Goal: Task Accomplishment & Management: Manage account settings

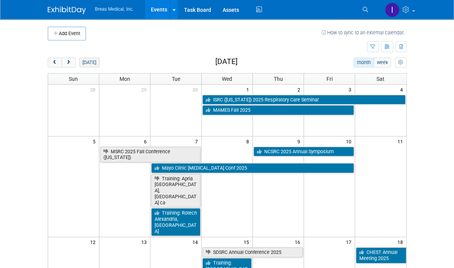
click at [79, 60] on button "[DATE]" at bounding box center [89, 63] width 20 height 10
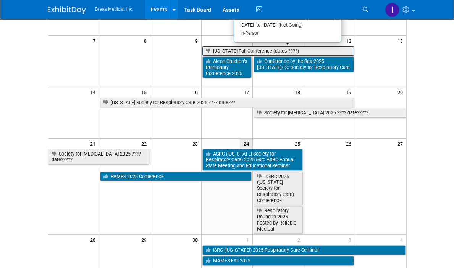
scroll to position [115, 0]
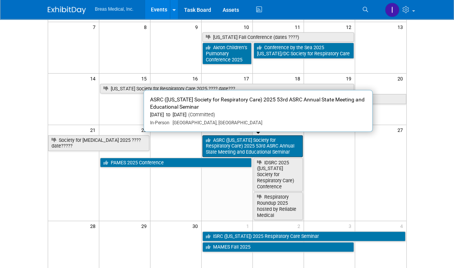
click at [225, 144] on link "ASRC ([US_STATE] Society for Respiratory Care) 2025 53rd ASRC Annual State Meet…" at bounding box center [252, 147] width 100 height 22
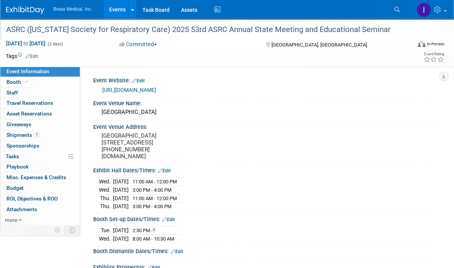
click at [57, 29] on div "ASRC ([US_STATE] Society for Respiratory Care) 2025 53rd ASRC Annual State Meet…" at bounding box center [202, 30] width 398 height 14
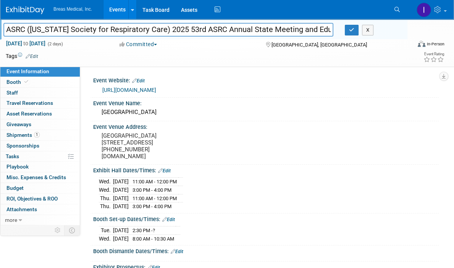
click at [57, 29] on input "ASRC ([US_STATE] Society for Respiratory Care) 2025 53rd ASRC Annual State Meet…" at bounding box center [168, 29] width 330 height 13
click at [385, 110] on div "Oaklawn Racing Casino Resort" at bounding box center [266, 113] width 334 height 12
